Goal: Task Accomplishment & Management: Manage account settings

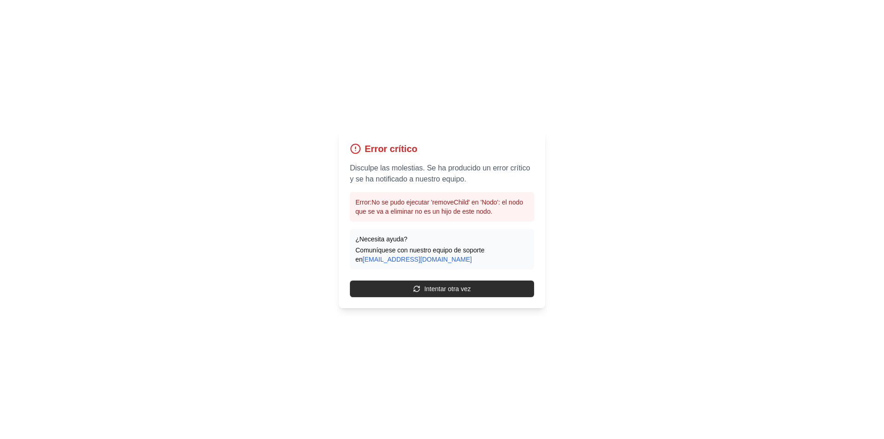
click at [482, 290] on button "Intentar otra vez" at bounding box center [442, 289] width 184 height 17
click at [486, 287] on button "Intentar otra vez" at bounding box center [442, 289] width 184 height 17
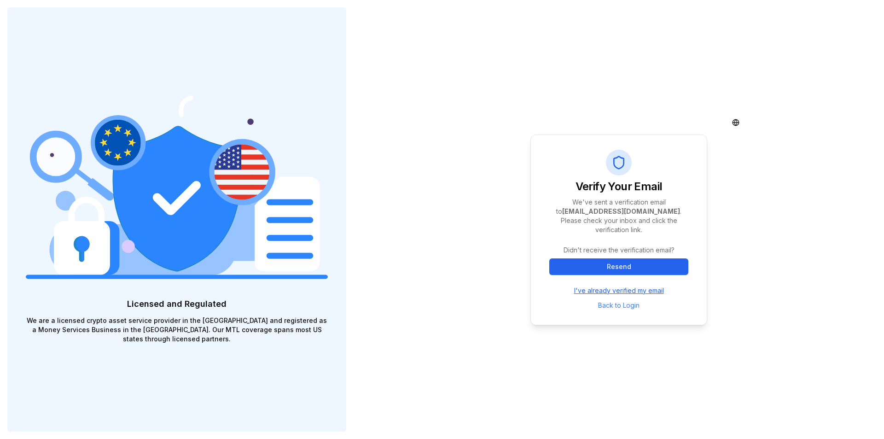
click at [645, 287] on link "I've already verified my email" at bounding box center [619, 290] width 90 height 9
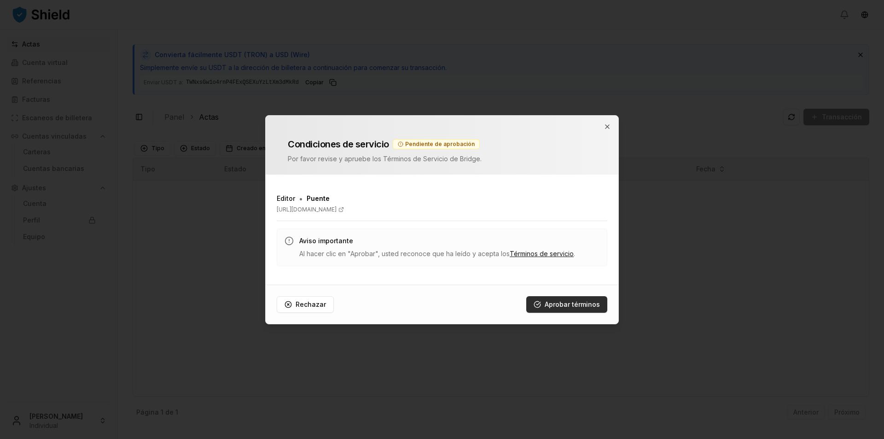
click at [576, 303] on font "Aprobar términos" at bounding box center [572, 304] width 55 height 8
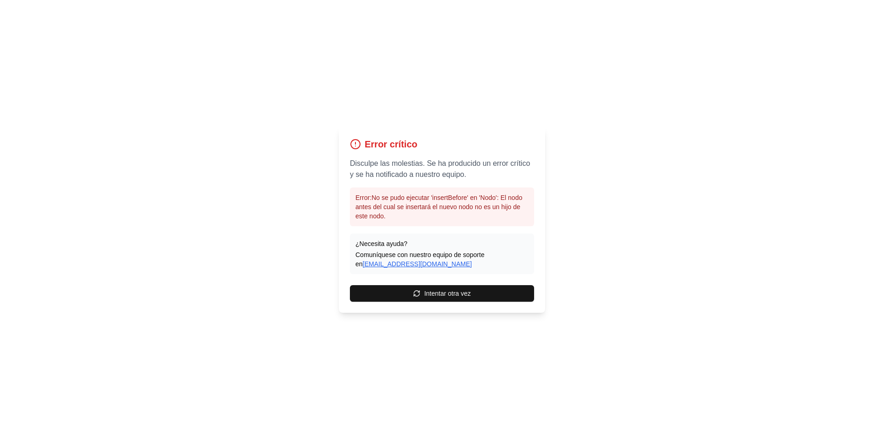
click at [407, 264] on font "[EMAIL_ADDRESS][DOMAIN_NAME]" at bounding box center [417, 263] width 109 height 7
click at [435, 295] on font "Intentar otra vez" at bounding box center [447, 293] width 47 height 7
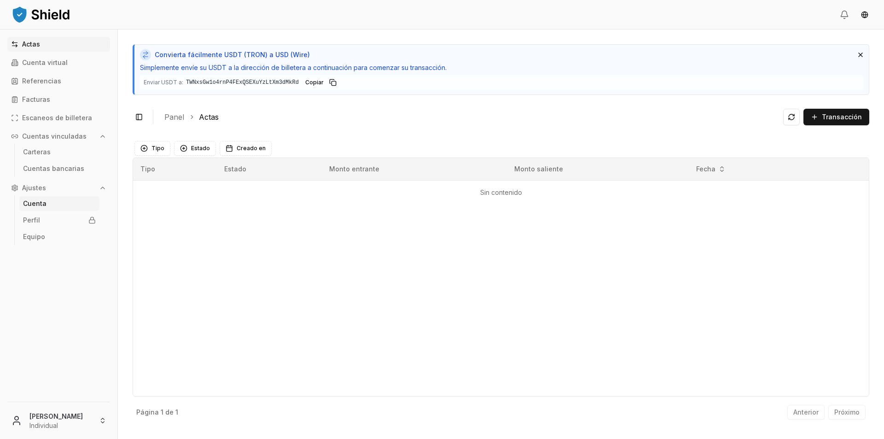
click at [45, 200] on font "Cuenta" at bounding box center [34, 203] width 23 height 8
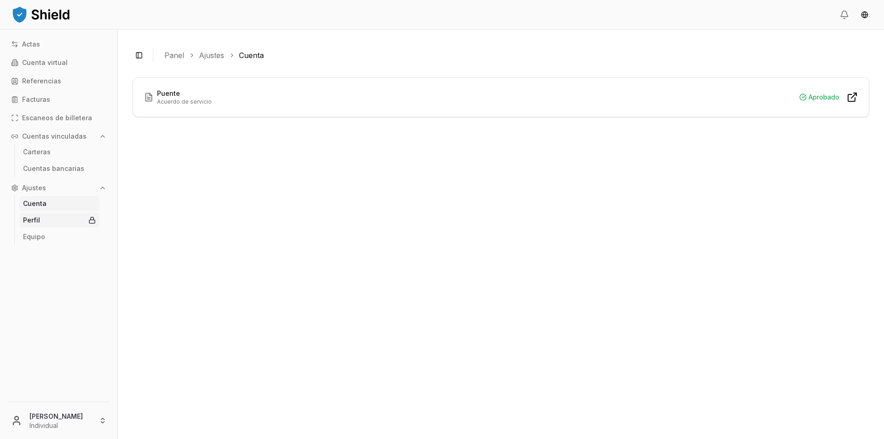
click at [40, 221] on link "Perfil" at bounding box center [59, 220] width 80 height 15
click at [42, 240] on font "Equipo" at bounding box center [34, 237] width 22 height 8
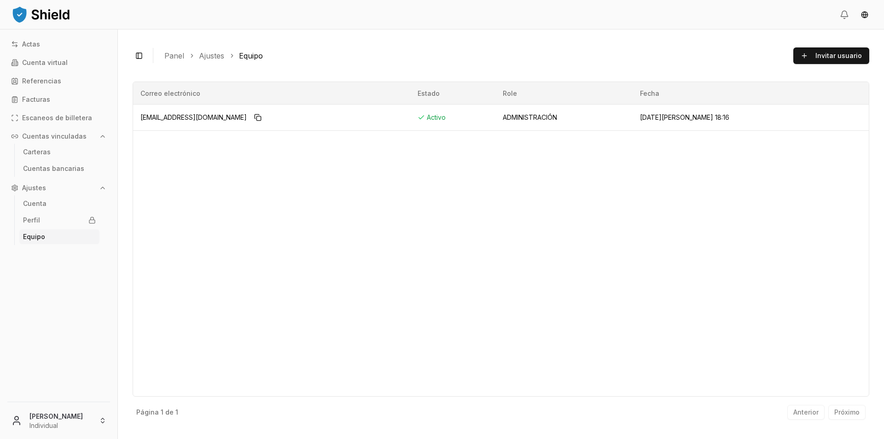
click at [81, 136] on font "Cuentas vinculadas" at bounding box center [54, 136] width 64 height 8
click at [52, 187] on button "Ajustes" at bounding box center [58, 188] width 103 height 15
click at [44, 206] on font "Cuenta" at bounding box center [34, 203] width 23 height 8
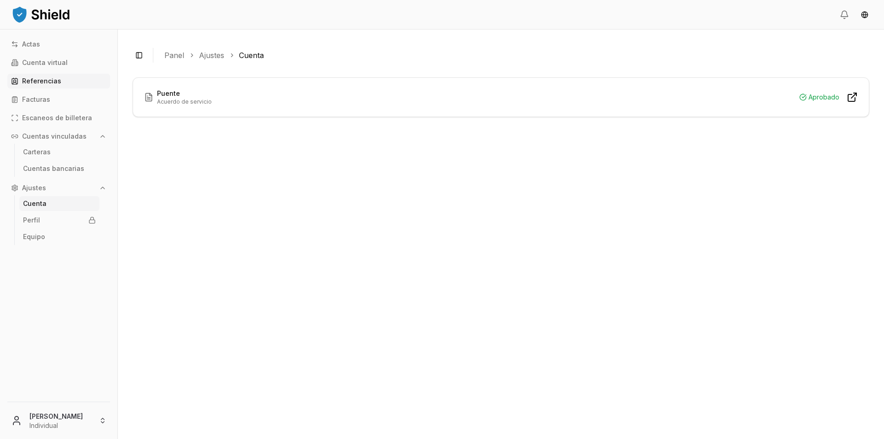
click at [52, 85] on link "Referencias" at bounding box center [58, 81] width 103 height 15
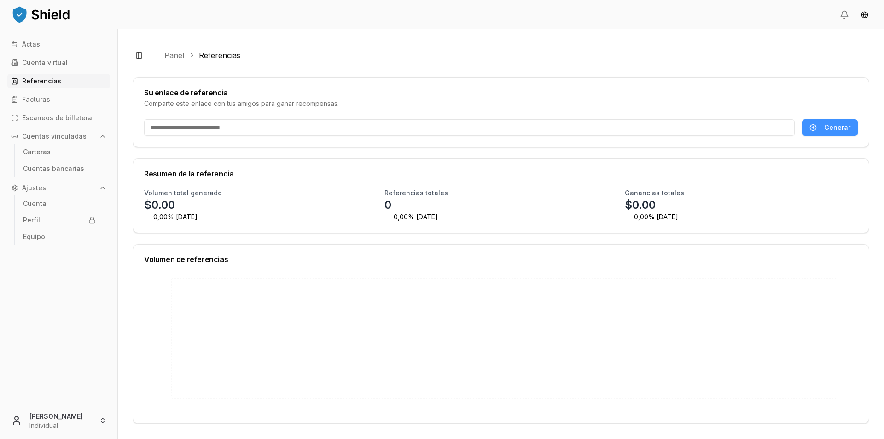
click at [814, 123] on button "Generar" at bounding box center [830, 127] width 56 height 17
type input "**********"
click at [69, 65] on link "Cuenta virtual" at bounding box center [58, 62] width 103 height 15
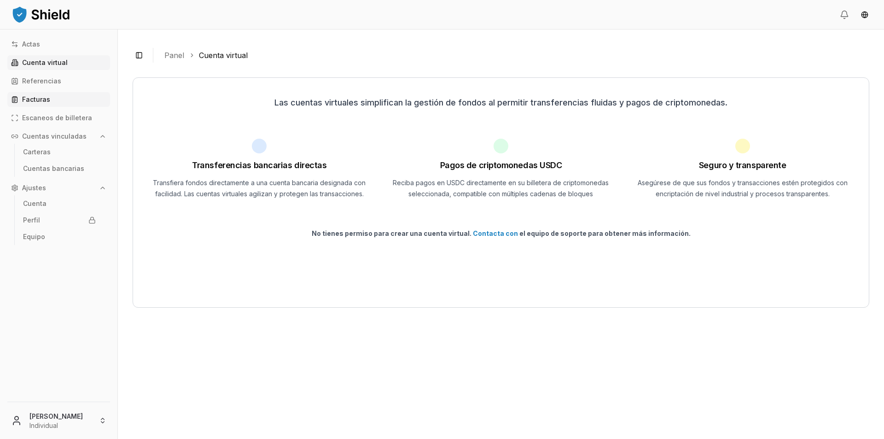
click at [42, 102] on font "Facturas" at bounding box center [36, 99] width 28 height 8
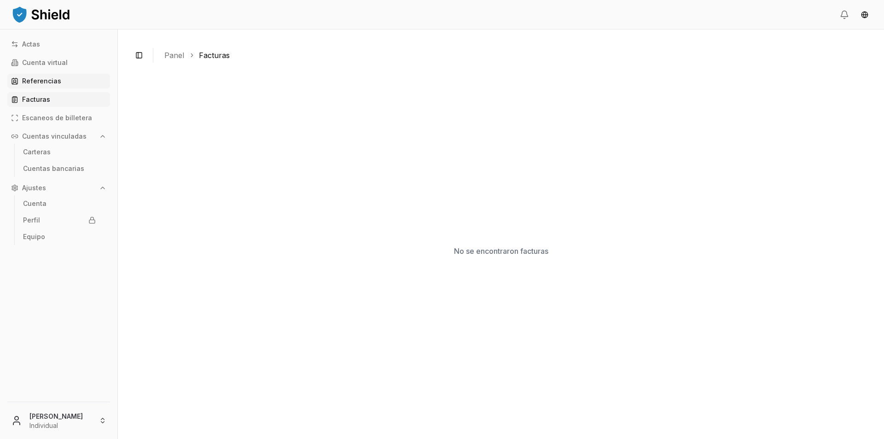
click at [48, 82] on font "Referencias" at bounding box center [41, 81] width 39 height 8
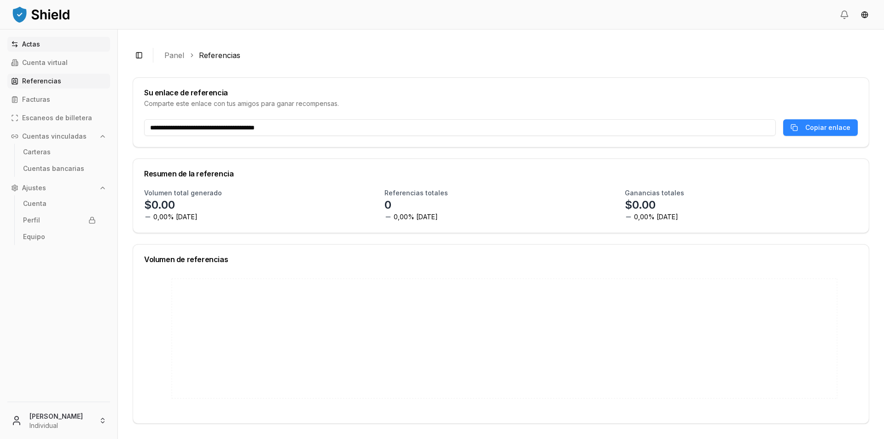
click at [52, 43] on link "Actas" at bounding box center [58, 44] width 103 height 15
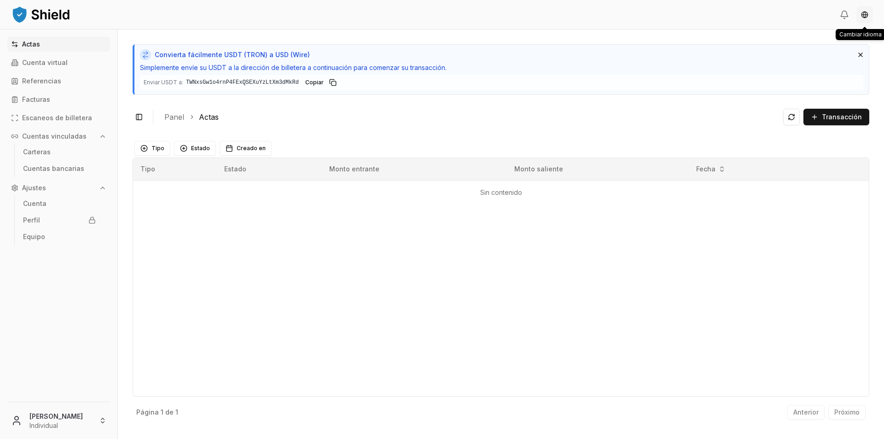
click at [863, 13] on html "Actas Cuenta virtual Referencias Facturas Escaneos de billetera Cuentas vincula…" at bounding box center [442, 219] width 884 height 439
click at [848, 47] on font "Español" at bounding box center [840, 49] width 24 height 8
click at [62, 420] on html "Transacciones Cuenta Virtual Referidos Facturas Escaneos de Billeteras Cuentas …" at bounding box center [442, 219] width 884 height 439
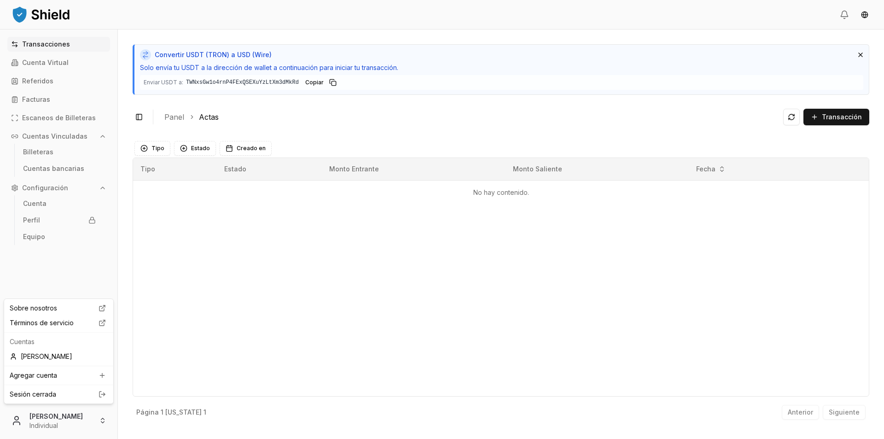
click at [57, 394] on link "Sesión cerrada" at bounding box center [59, 394] width 98 height 9
